Goal: Check status: Check status

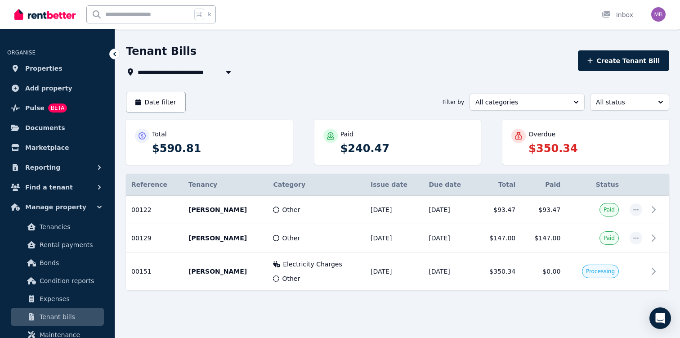
scroll to position [23, 0]
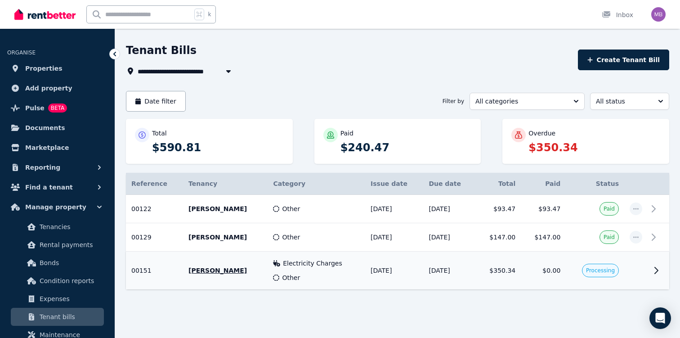
click at [655, 270] on icon at bounding box center [656, 270] width 11 height 11
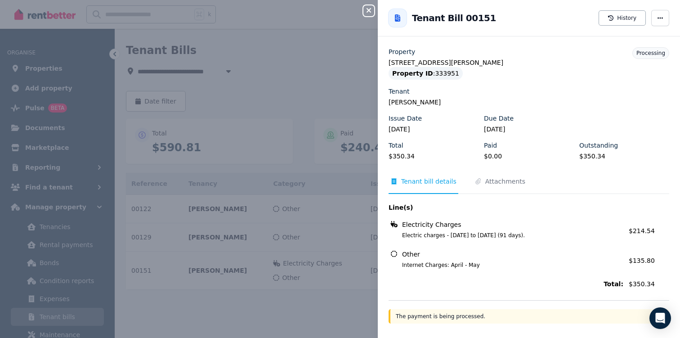
click at [371, 14] on icon "button" at bounding box center [369, 10] width 11 height 7
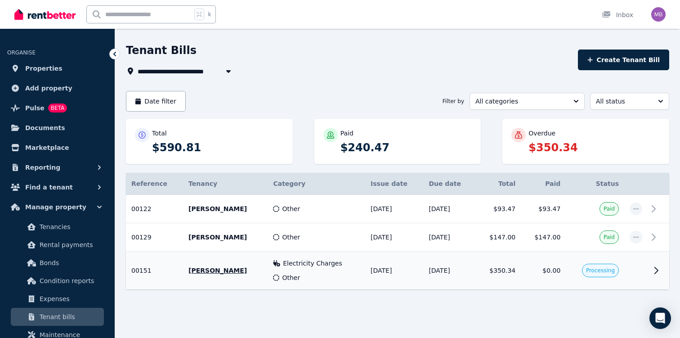
click at [586, 267] on span "Processing" at bounding box center [600, 271] width 37 height 14
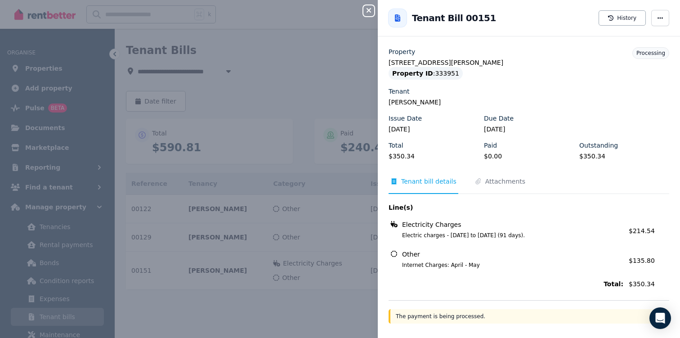
click at [372, 13] on icon "button" at bounding box center [369, 10] width 11 height 7
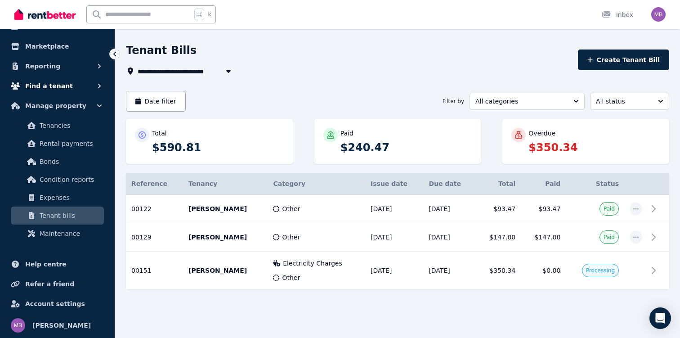
scroll to position [0, 0]
